Goal: Obtain resource: Download file/media

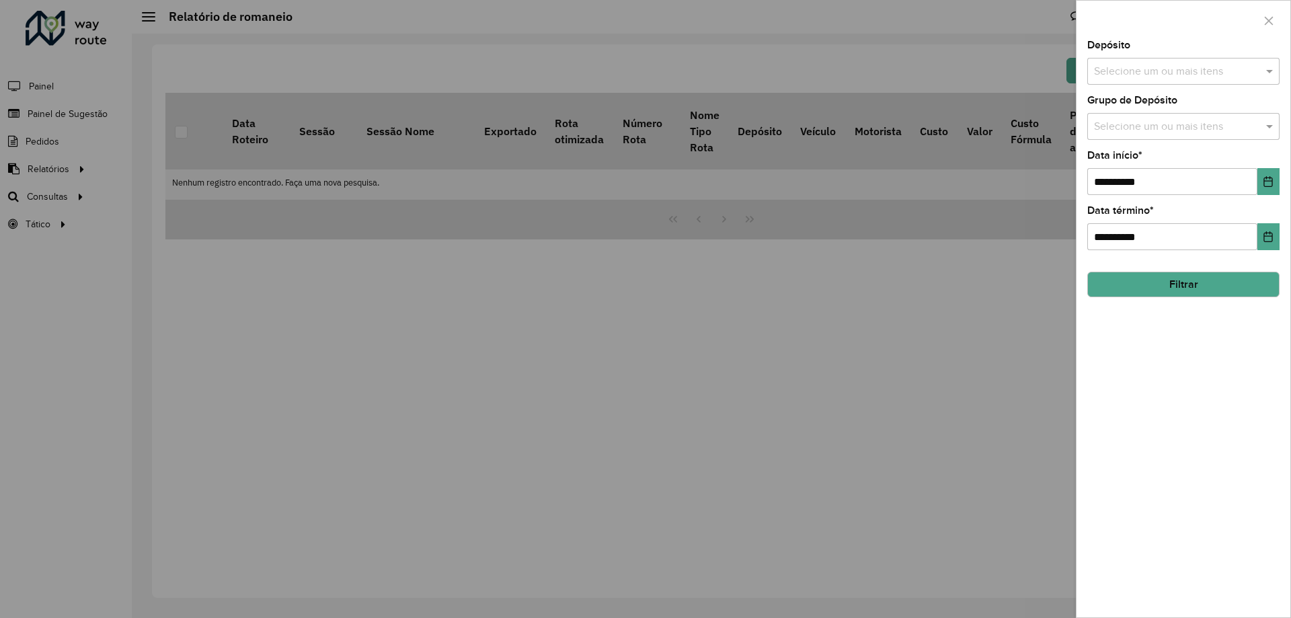
click at [1148, 60] on div "Selecione um ou mais itens" at bounding box center [1183, 71] width 192 height 27
click at [1137, 161] on div "CDD [GEOGRAPHIC_DATA]" at bounding box center [1183, 161] width 191 height 23
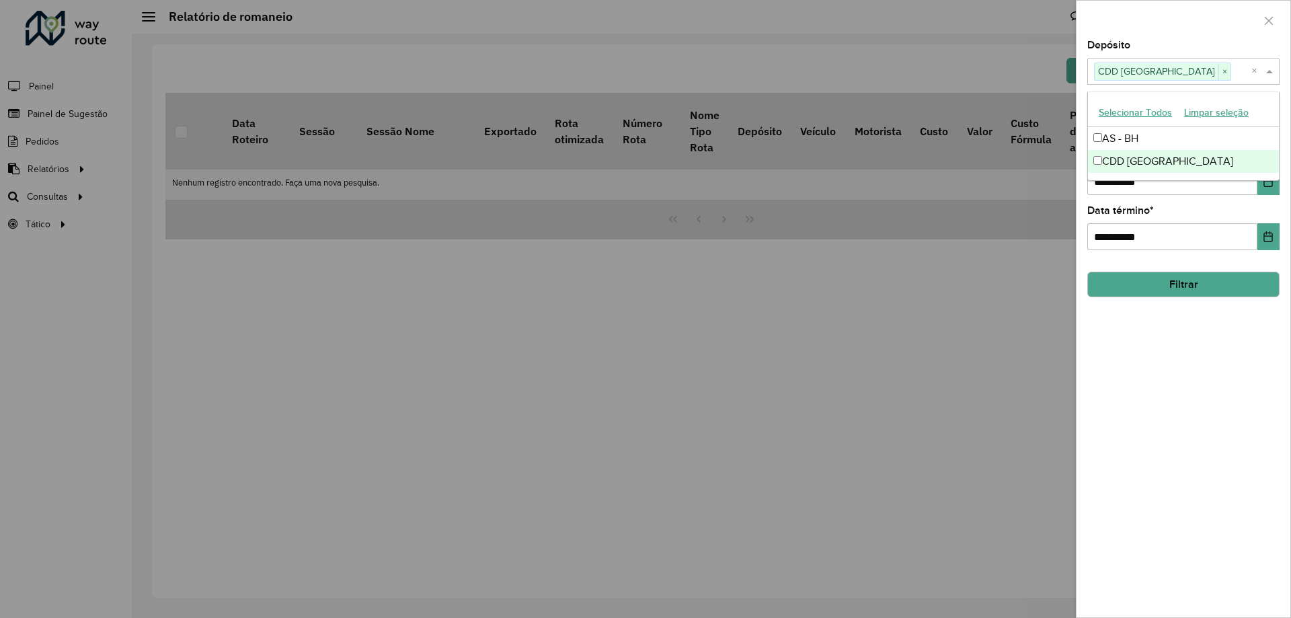
click at [1181, 282] on button "Filtrar" at bounding box center [1183, 285] width 192 height 26
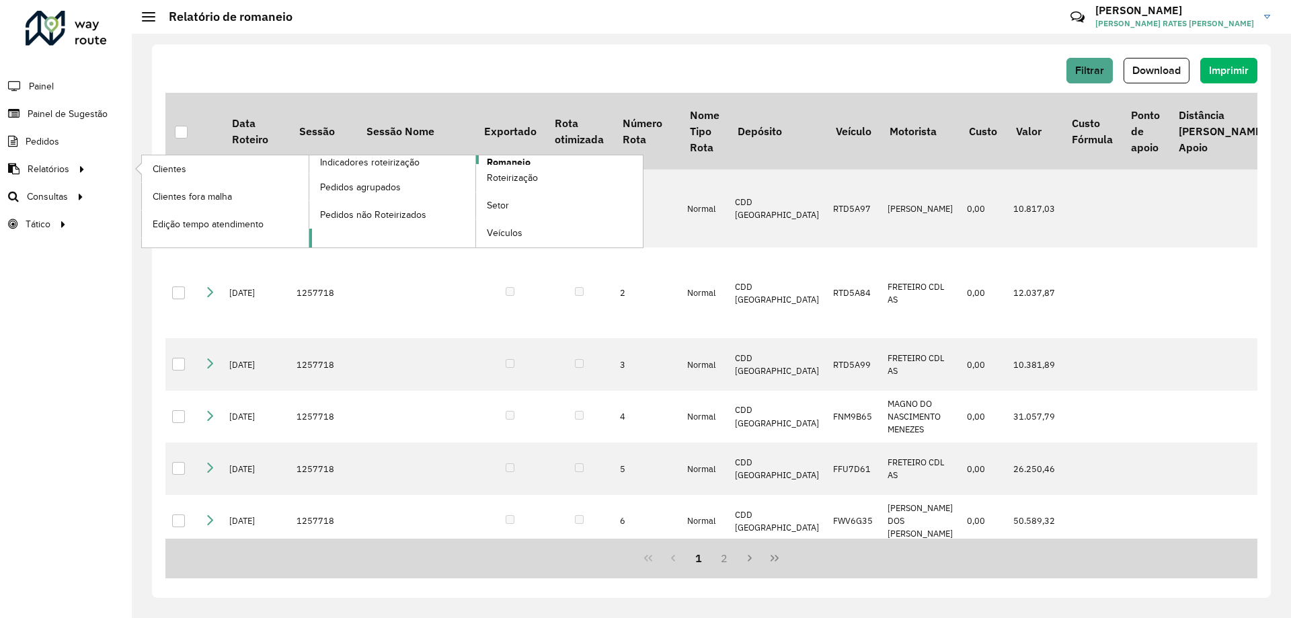
click at [521, 161] on span "Romaneio" at bounding box center [509, 162] width 44 height 14
click at [517, 159] on span "Romaneio" at bounding box center [509, 162] width 44 height 14
click at [475, 159] on li "Romaneio" at bounding box center [476, 201] width 335 height 92
click at [72, 171] on div at bounding box center [82, 169] width 20 height 14
click at [423, 161] on link "Indicadores roteirização" at bounding box center [309, 201] width 334 height 92
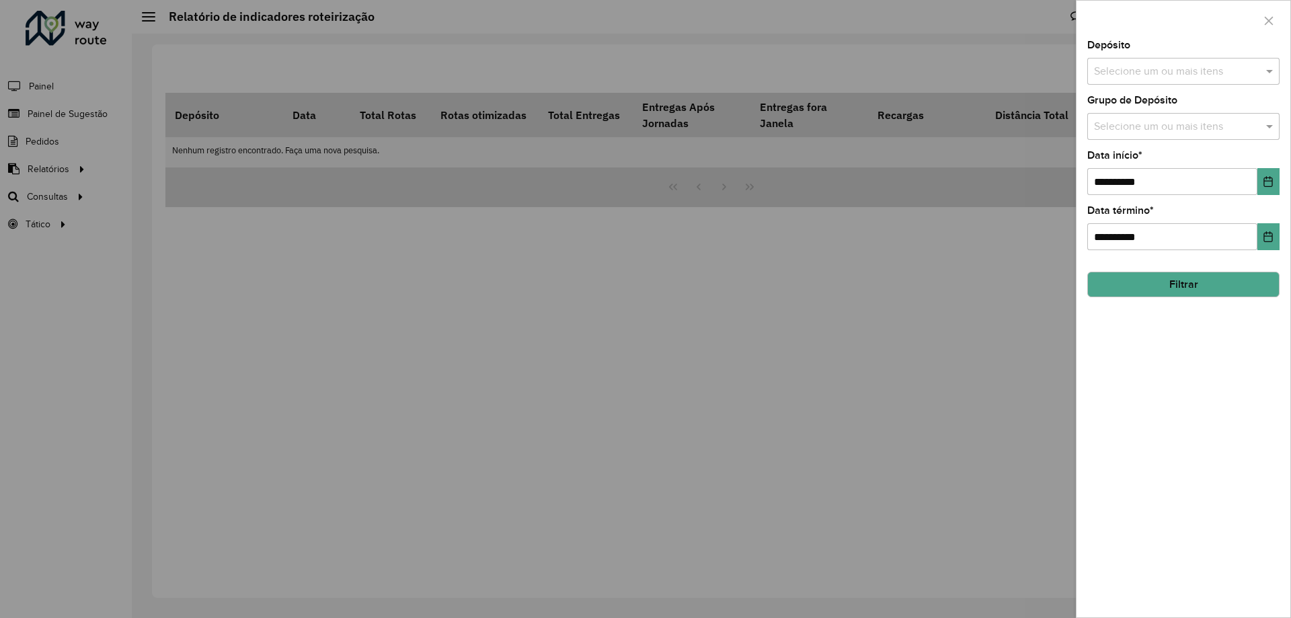
click at [100, 169] on div at bounding box center [645, 309] width 1291 height 618
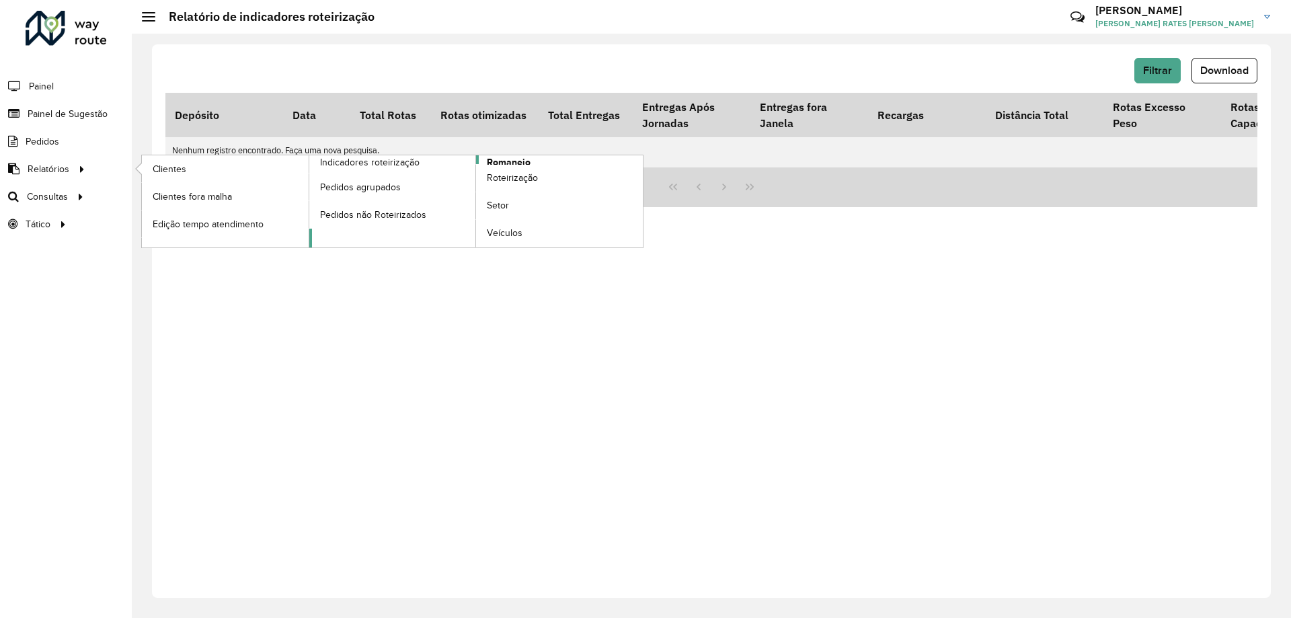
click at [507, 161] on span "Romaneio" at bounding box center [509, 162] width 44 height 14
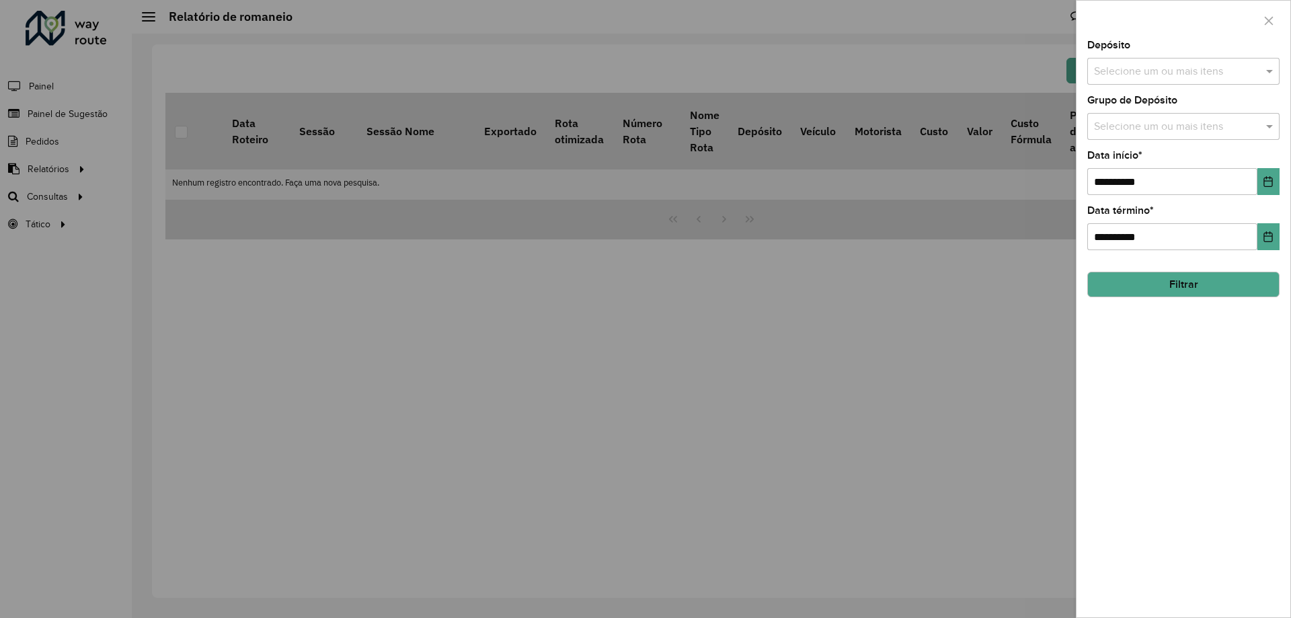
click at [1221, 69] on input "text" at bounding box center [1176, 72] width 172 height 16
click at [1129, 159] on div "CDD [GEOGRAPHIC_DATA]" at bounding box center [1183, 161] width 191 height 23
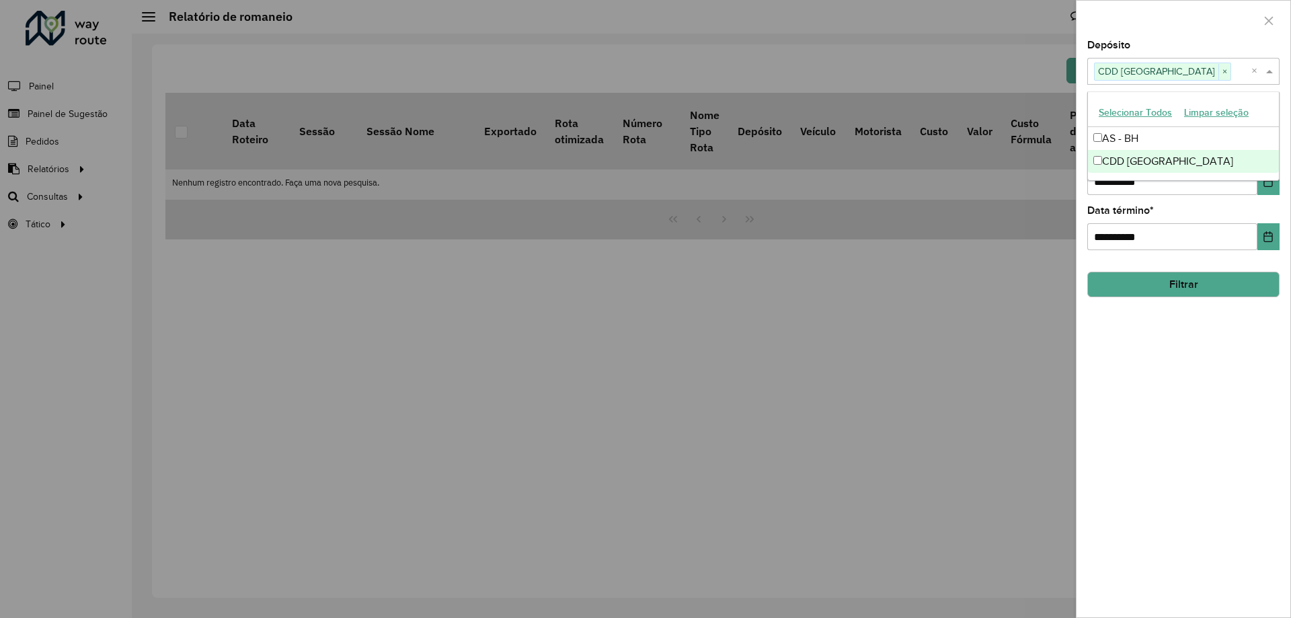
click at [1150, 385] on div "**********" at bounding box center [1183, 328] width 214 height 577
click at [1147, 291] on button "Filtrar" at bounding box center [1183, 285] width 192 height 26
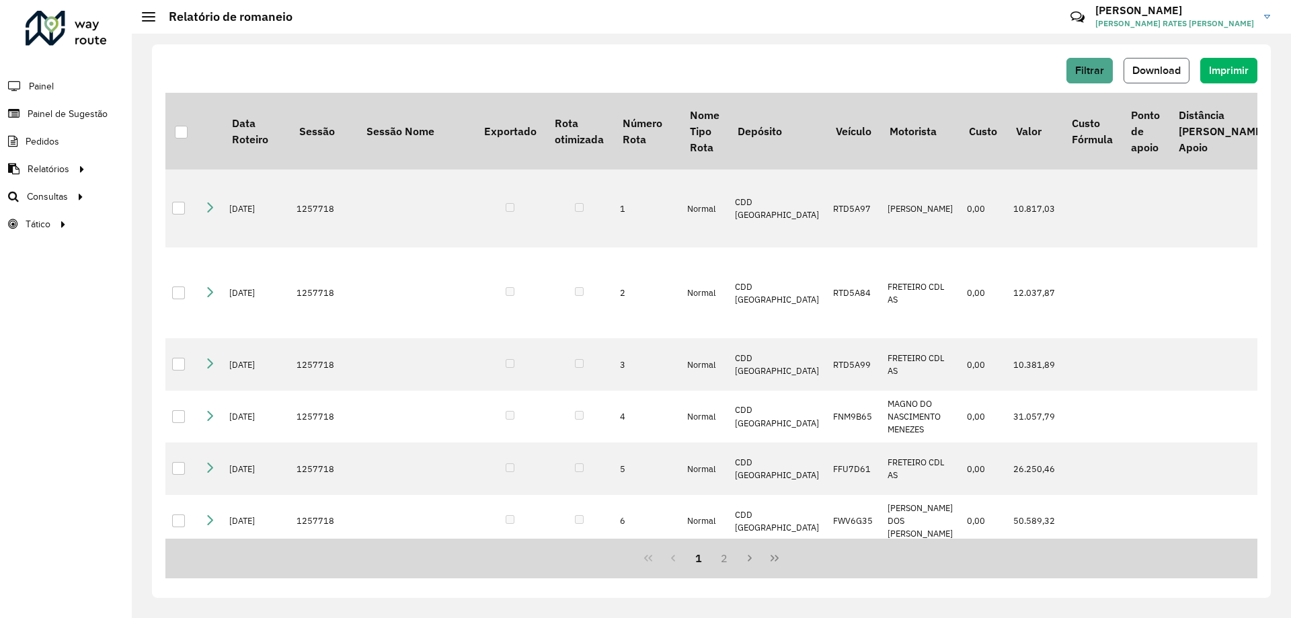
click at [1155, 63] on button "Download" at bounding box center [1156, 71] width 66 height 26
